Goal: Submit feedback/report problem

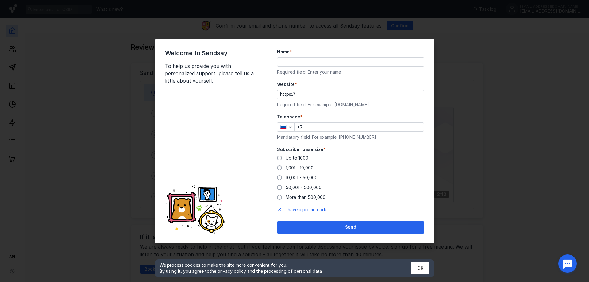
type input "[EMAIL_ADDRESS][DOMAIN_NAME]"
type input "Vmax là [PERSON_NAME] đá gà [PERSON_NAME] hàng đầu, nơi hội tụ [PERSON_NAME] đấ…"
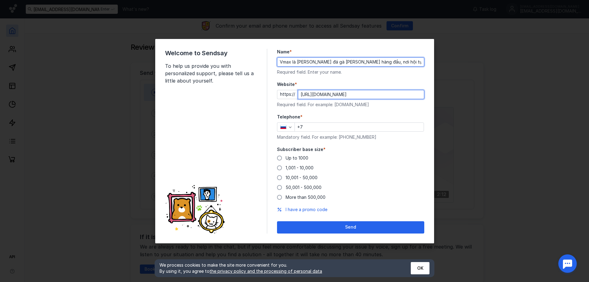
type input "[DOMAIN_NAME][URL]"
drag, startPoint x: 399, startPoint y: 59, endPoint x: 261, endPoint y: 72, distance: 138.4
click at [265, 71] on div "Welcome to Sendsay To help us provide you with personalized support, please tel…" at bounding box center [294, 141] width 279 height 204
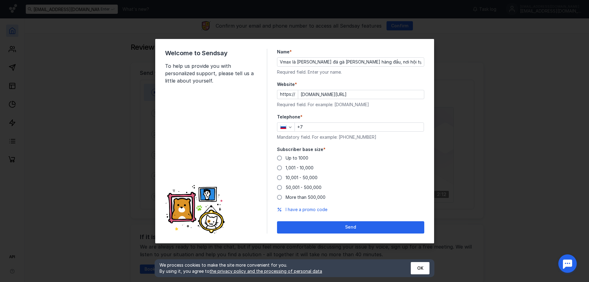
click at [238, 85] on div "Welcome to Sendsay To help us provide you with personalized support, please tel…" at bounding box center [216, 141] width 102 height 185
click at [350, 228] on font "Send" at bounding box center [350, 226] width 11 height 5
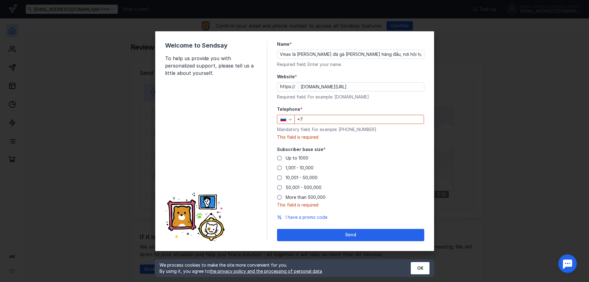
click at [310, 121] on input "+7" at bounding box center [359, 119] width 129 height 9
click at [292, 119] on icon "button" at bounding box center [290, 119] width 5 height 5
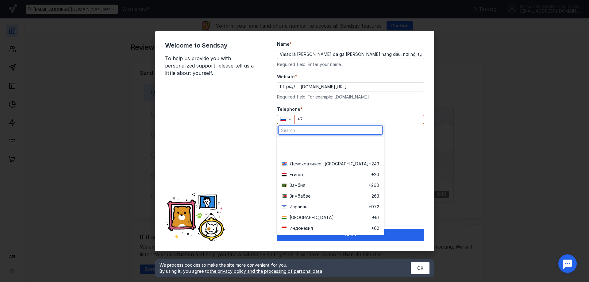
scroll to position [829, 0]
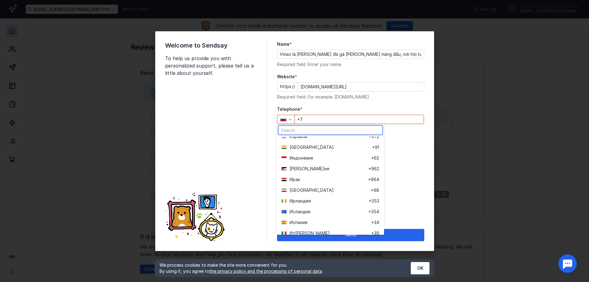
click at [309, 129] on input "text" at bounding box center [331, 130] width 104 height 9
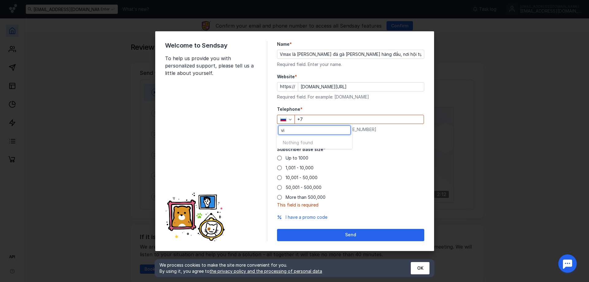
type input "vit"
